Goal: Information Seeking & Learning: Learn about a topic

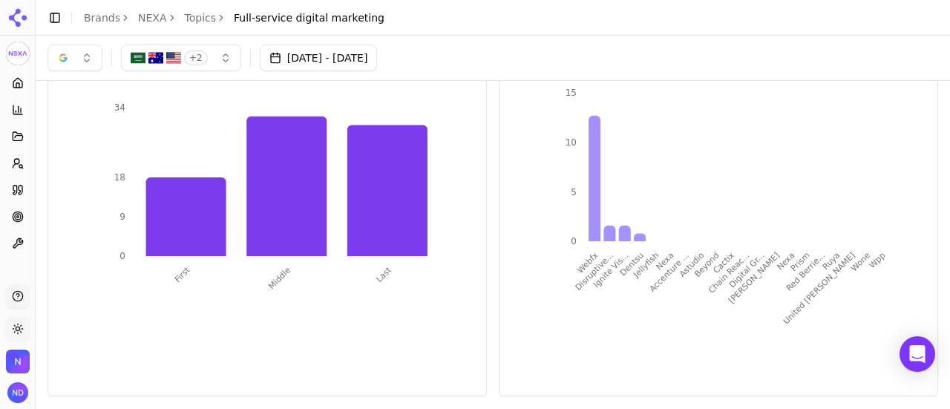
scroll to position [992, 0]
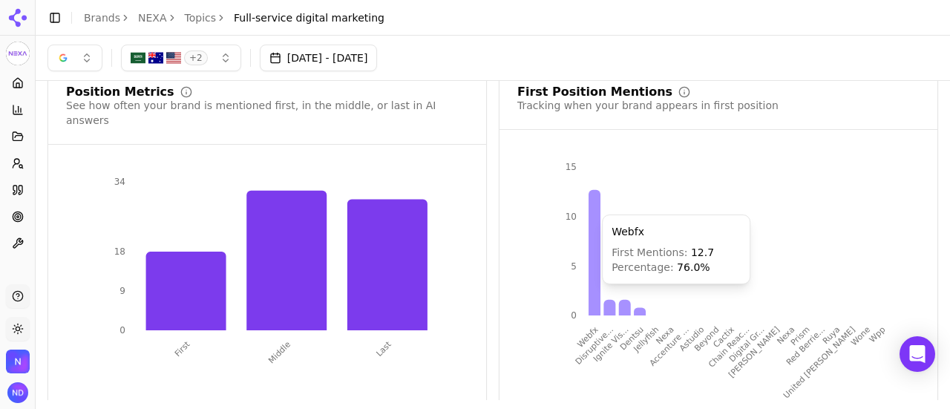
click at [590, 215] on icon at bounding box center [595, 252] width 12 height 125
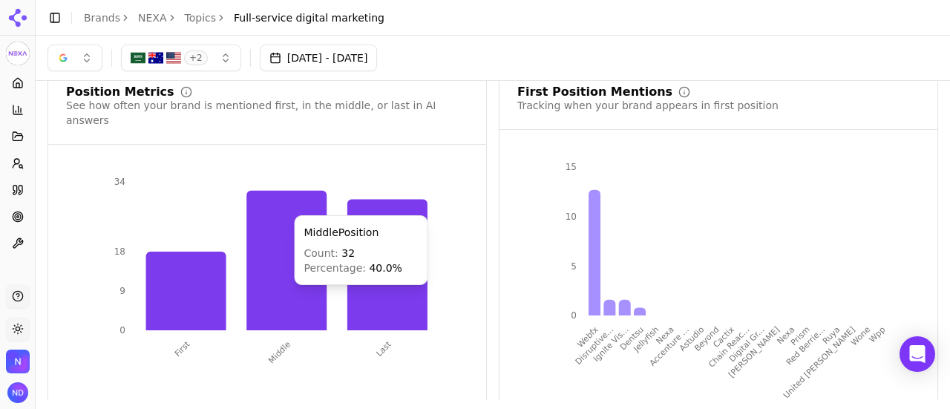
click at [308, 200] on icon at bounding box center [286, 261] width 80 height 140
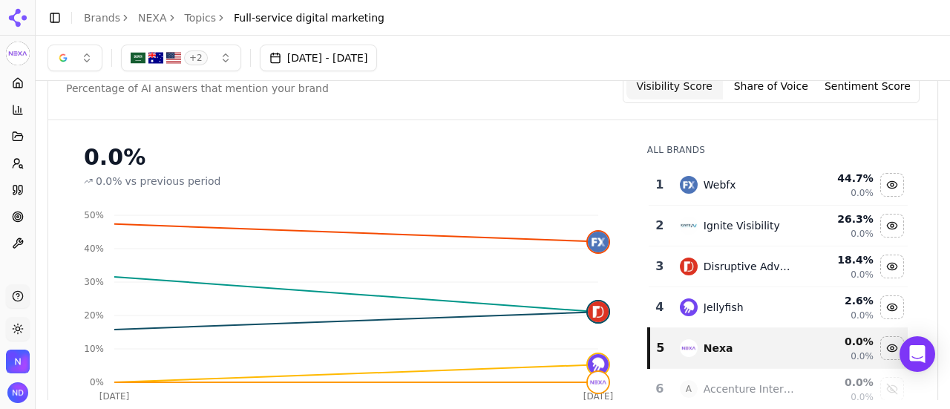
scroll to position [0, 0]
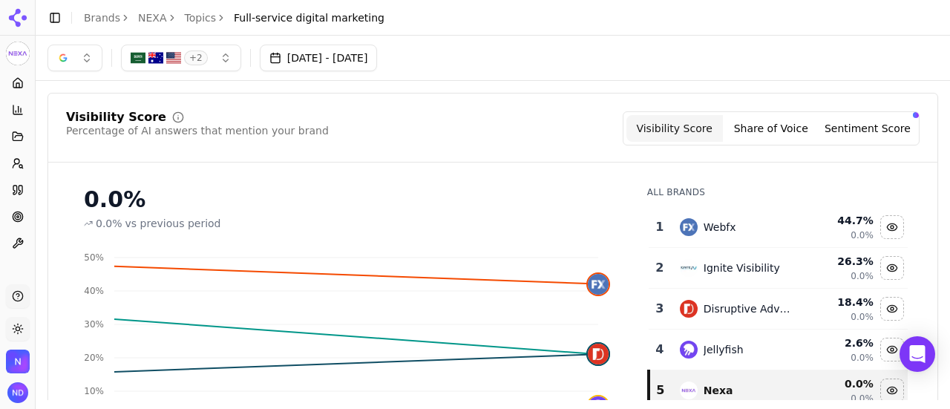
click at [125, 23] on ol "Brands NEXA Topics Full-service digital marketing" at bounding box center [234, 17] width 301 height 15
click at [138, 18] on link "NEXA" at bounding box center [152, 17] width 29 height 15
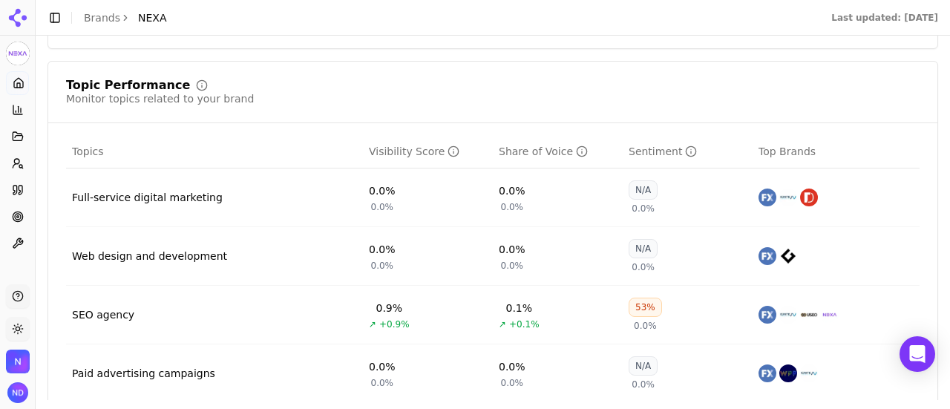
scroll to position [817, 0]
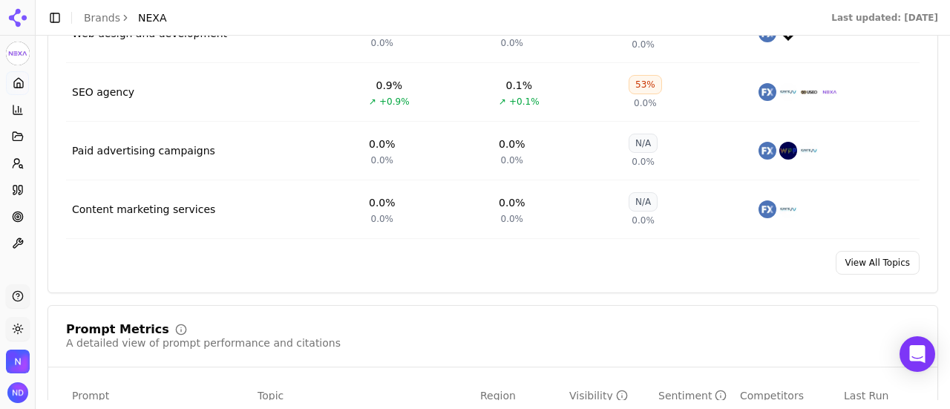
click at [152, 211] on div "Content marketing services" at bounding box center [143, 209] width 143 height 15
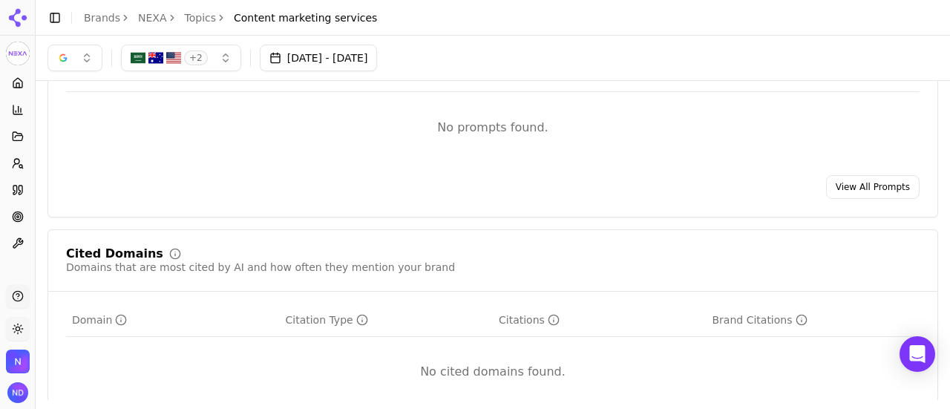
scroll to position [472, 0]
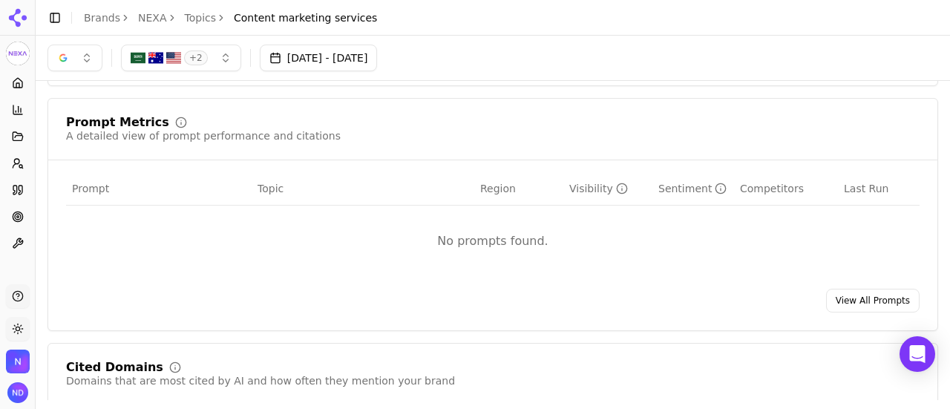
click at [94, 22] on link "Brands" at bounding box center [102, 18] width 36 height 12
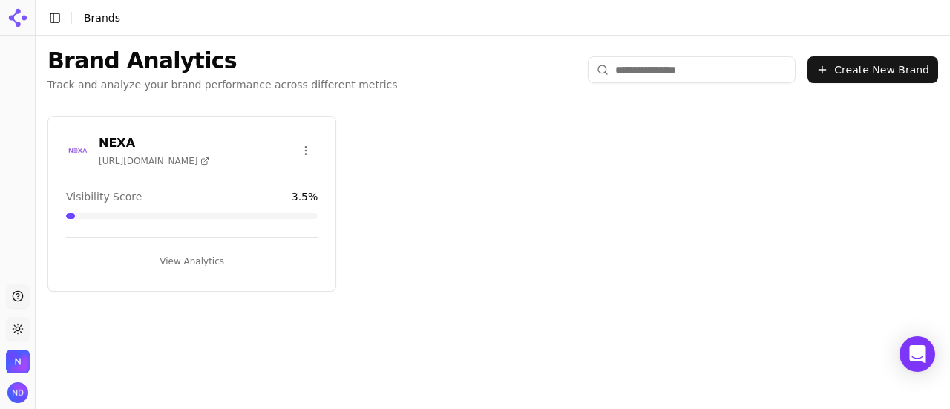
click at [175, 261] on button "View Analytics" at bounding box center [192, 261] width 252 height 24
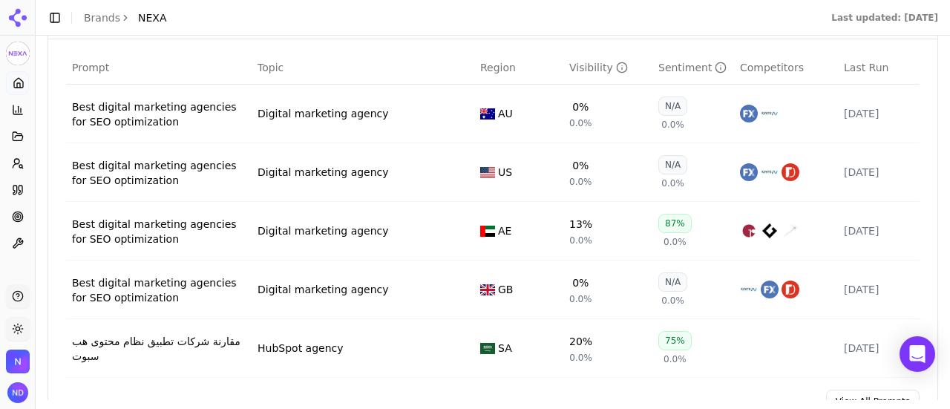
scroll to position [996, 0]
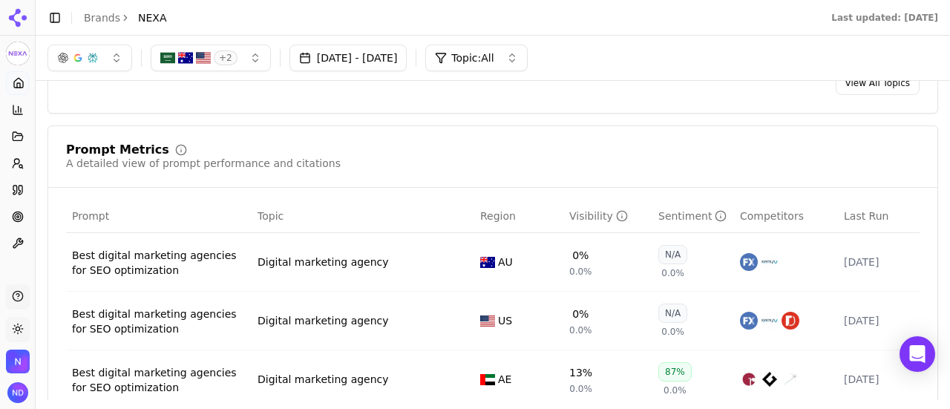
click at [860, 85] on link "View All Topics" at bounding box center [878, 83] width 84 height 24
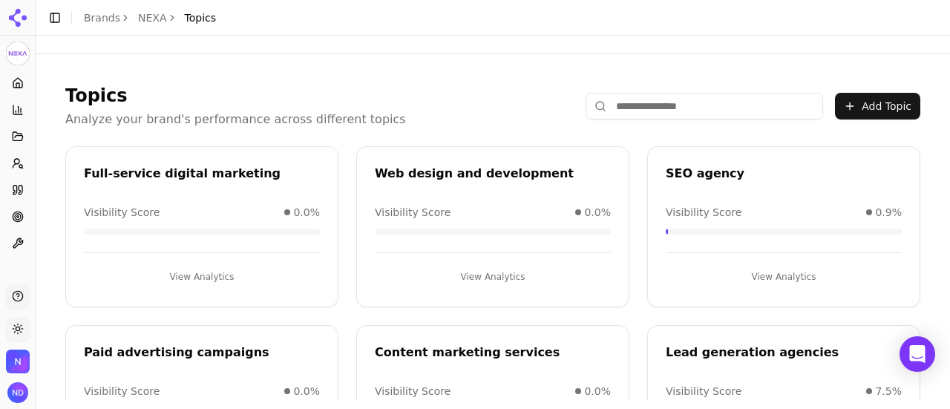
click at [869, 105] on button "Add Topic" at bounding box center [877, 106] width 85 height 27
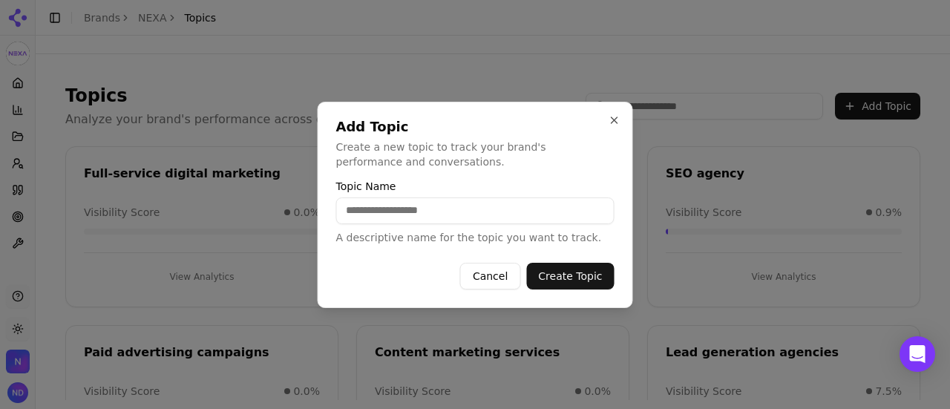
click at [515, 275] on button "Cancel" at bounding box center [490, 276] width 60 height 27
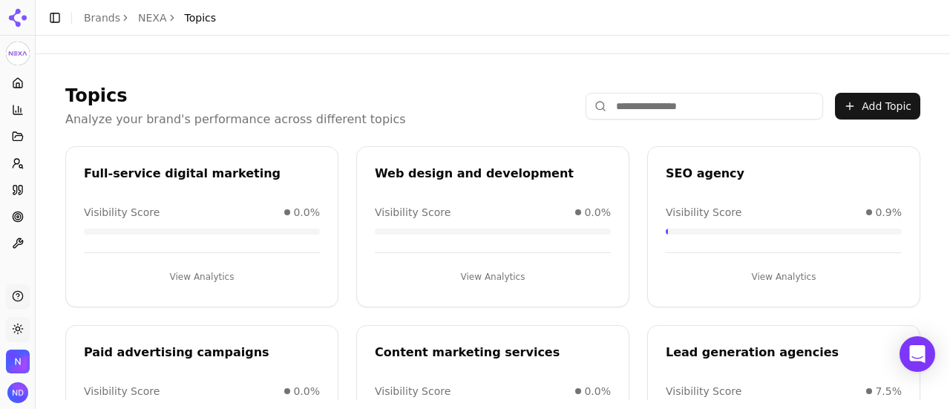
scroll to position [74, 0]
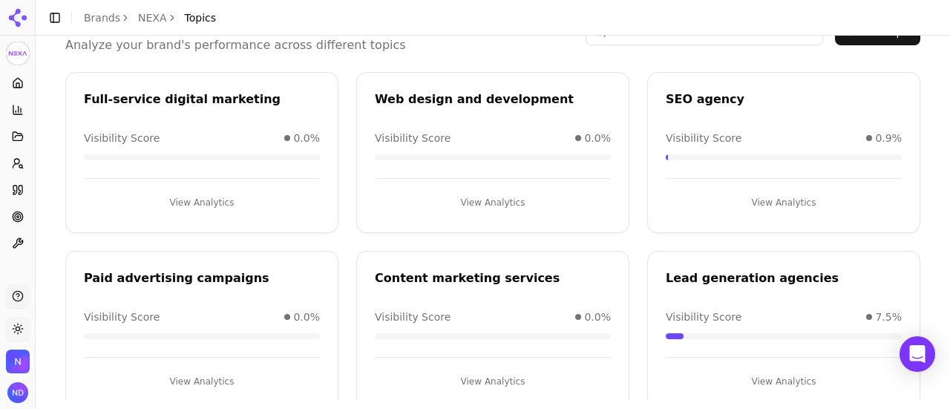
click at [482, 203] on button "View Analytics" at bounding box center [493, 203] width 236 height 24
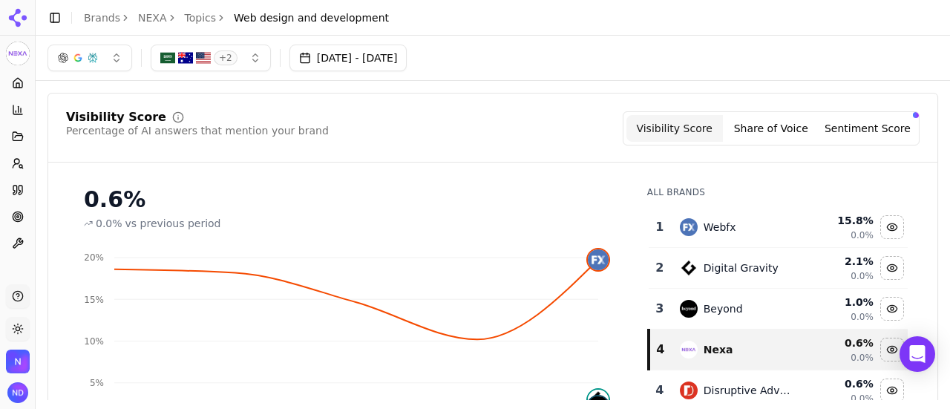
click at [102, 13] on link "Brands" at bounding box center [102, 18] width 36 height 12
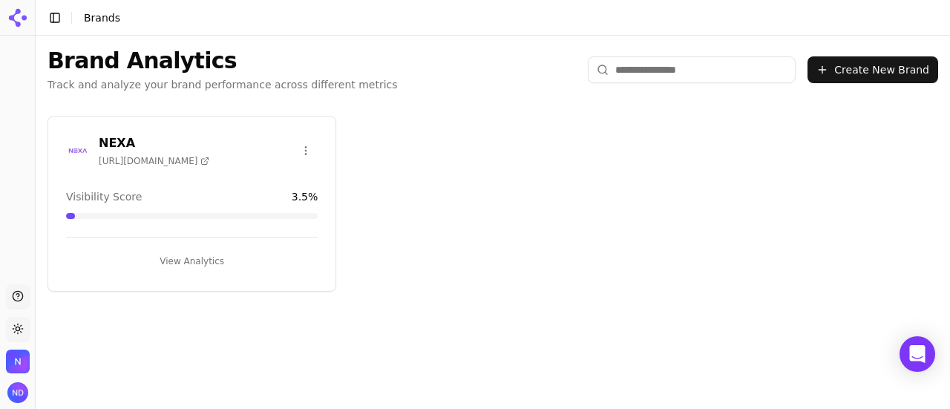
click at [189, 266] on button "View Analytics" at bounding box center [192, 261] width 252 height 24
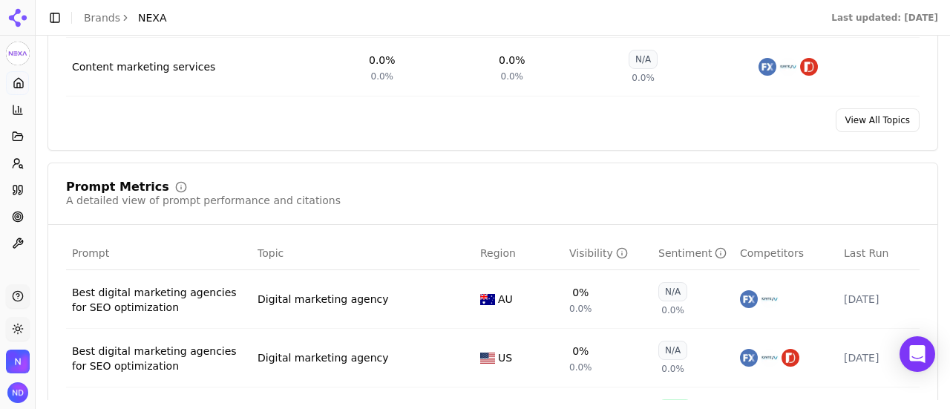
scroll to position [965, 0]
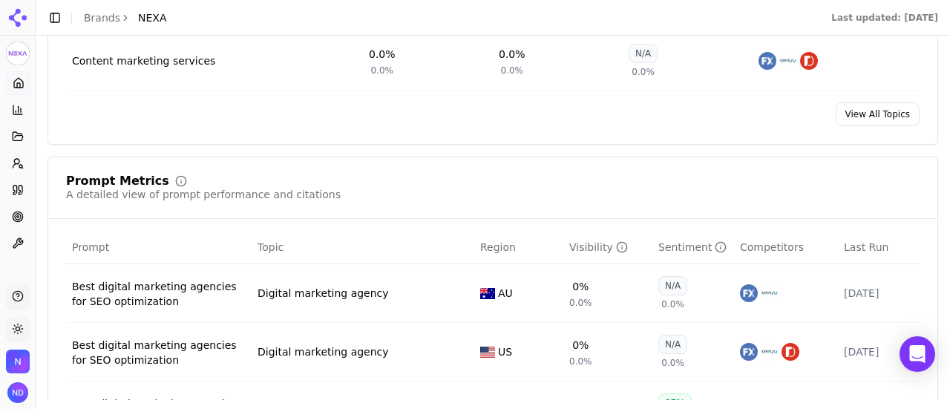
click at [175, 287] on div "Best digital marketing agencies for SEO optimization" at bounding box center [159, 294] width 174 height 30
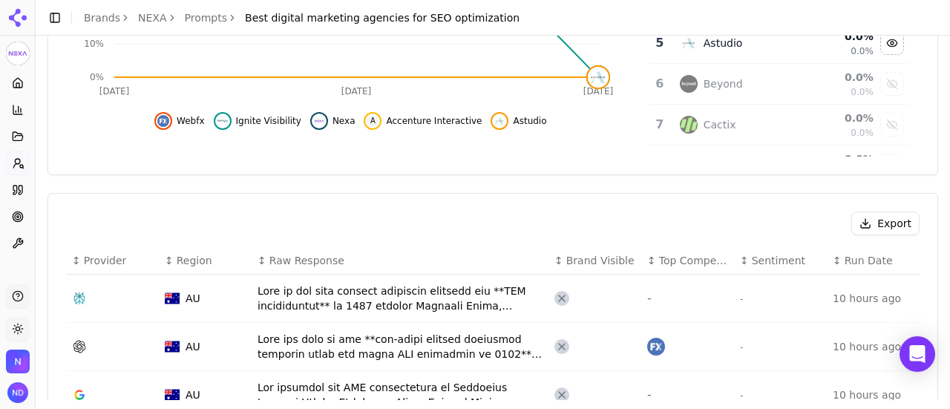
scroll to position [371, 0]
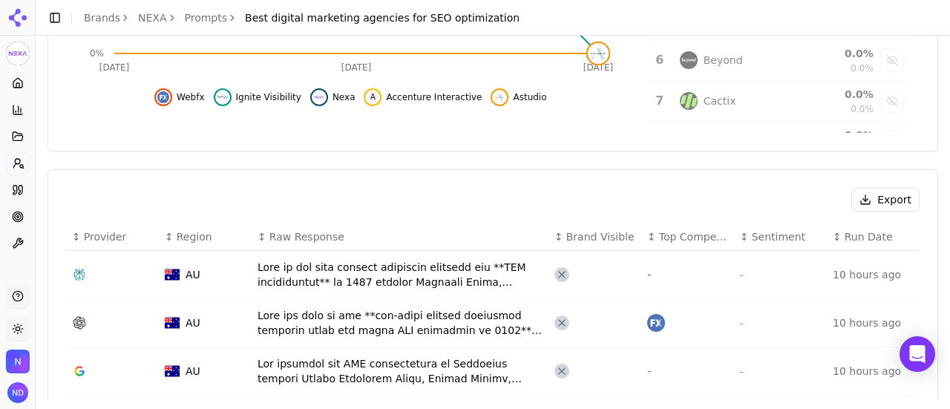
click at [388, 269] on div "Data table" at bounding box center [400, 275] width 285 height 30
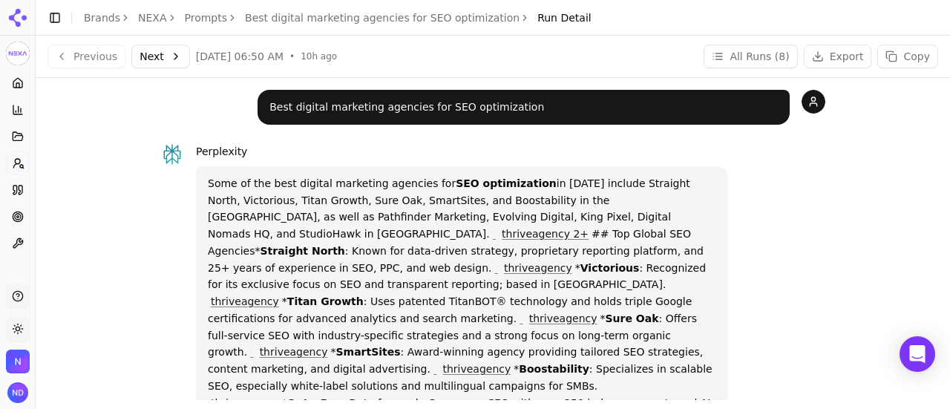
click at [62, 59] on div "Previous Next [DATE] 06:50 AM • 10h ago" at bounding box center [193, 57] width 290 height 24
click at [190, 22] on link "Prompts" at bounding box center [206, 17] width 43 height 15
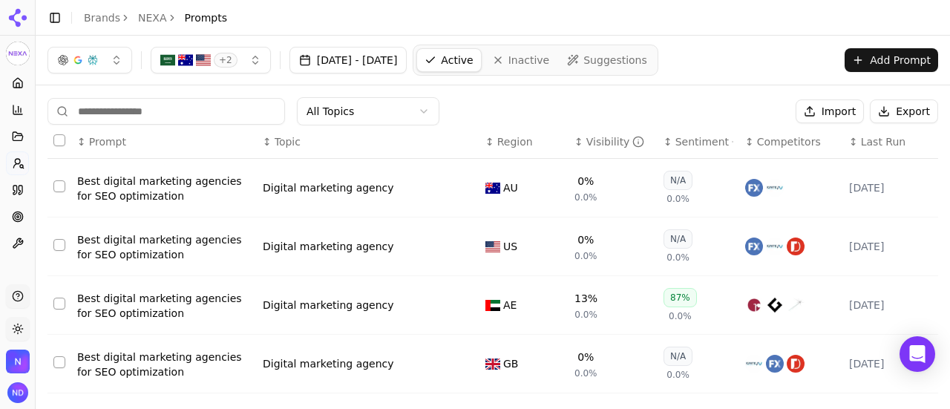
click at [153, 22] on link "NEXA" at bounding box center [152, 17] width 29 height 15
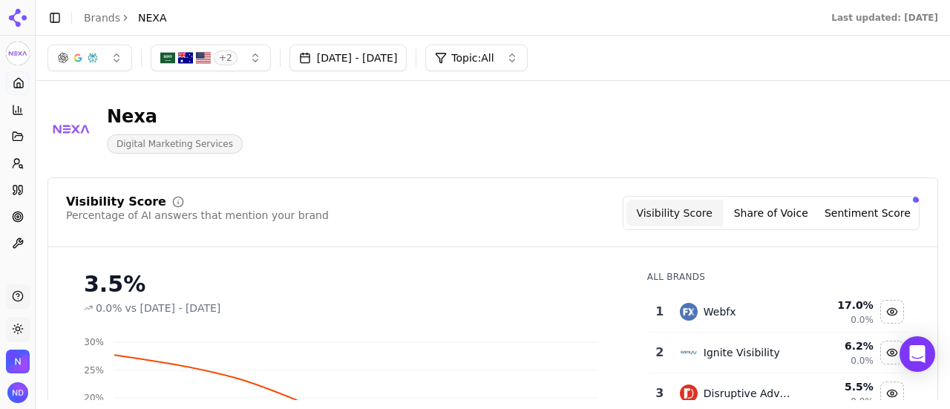
click at [105, 19] on link "Brands" at bounding box center [102, 18] width 36 height 12
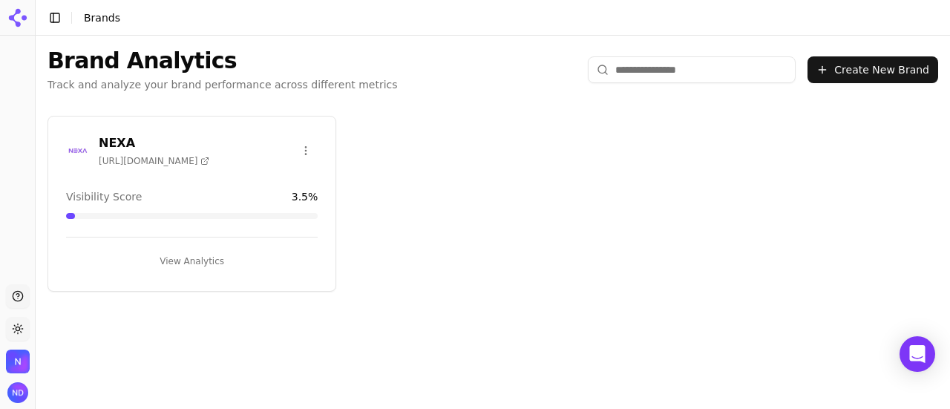
click at [174, 255] on button "View Analytics" at bounding box center [192, 261] width 252 height 24
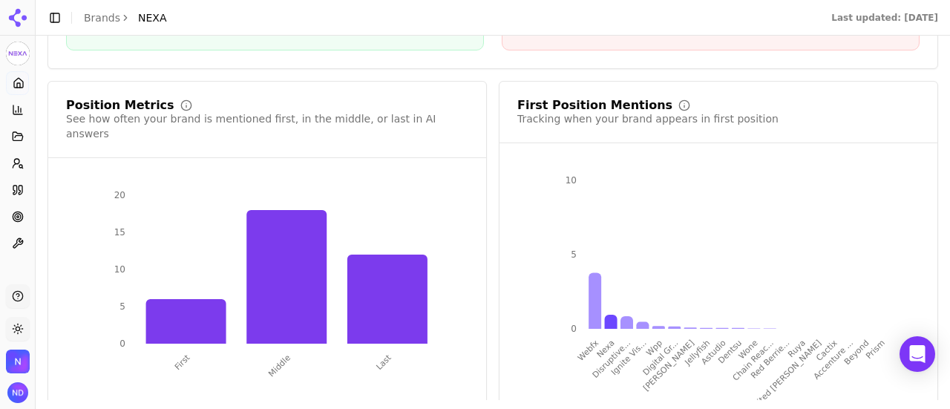
scroll to position [2852, 0]
